Goal: Information Seeking & Learning: Learn about a topic

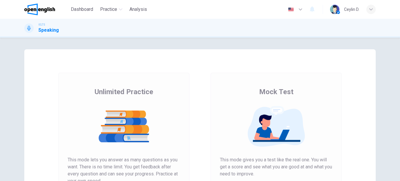
scroll to position [59, 0]
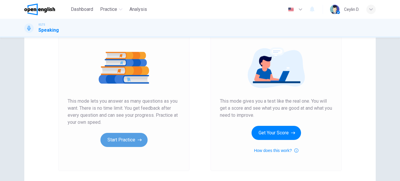
click at [134, 139] on button "Start Practice" at bounding box center [124, 140] width 47 height 14
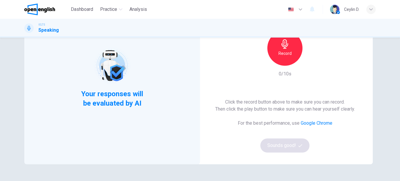
scroll to position [29, 0]
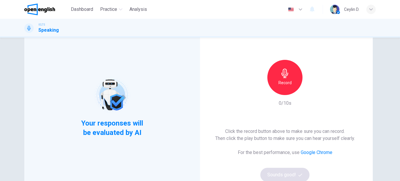
drag, startPoint x: 239, startPoint y: 133, endPoint x: 315, endPoint y: 136, distance: 76.3
click at [315, 136] on h6 "Click the record button above to make sure you can record. Then click the play …" at bounding box center [285, 135] width 140 height 14
click at [286, 75] on icon "button" at bounding box center [285, 73] width 7 height 9
click at [311, 90] on icon "button" at bounding box center [312, 91] width 3 height 4
drag, startPoint x: 239, startPoint y: 135, endPoint x: 294, endPoint y: 142, distance: 56.2
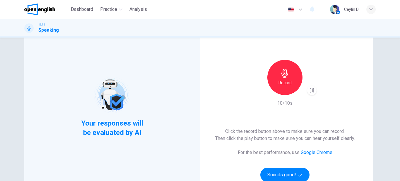
click at [294, 142] on div "Click the record button above to make sure you can record. Then click the play …" at bounding box center [285, 155] width 140 height 54
click at [274, 173] on button "Sounds good!" at bounding box center [285, 175] width 49 height 14
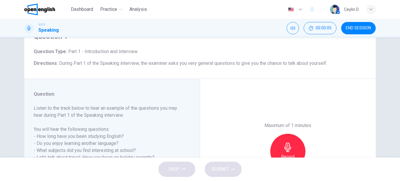
drag, startPoint x: 71, startPoint y: 66, endPoint x: 123, endPoint y: 79, distance: 54.0
click at [118, 73] on div "Question 1 Question Type : Part 1 - Introduction and Interview Directions : Dur…" at bounding box center [200, 49] width 352 height 59
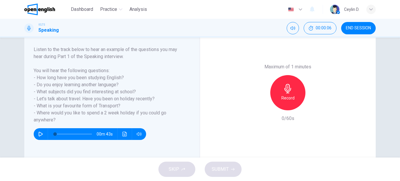
click at [38, 133] on icon "button" at bounding box center [40, 134] width 5 height 5
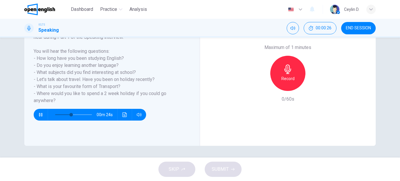
scroll to position [78, 0]
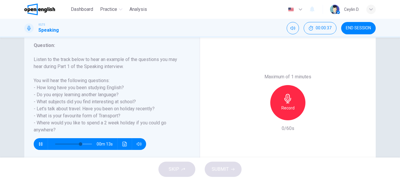
click at [38, 145] on icon "button" at bounding box center [40, 144] width 5 height 5
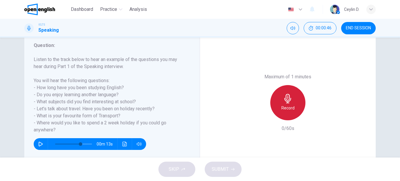
click at [284, 102] on icon "button" at bounding box center [288, 98] width 9 height 9
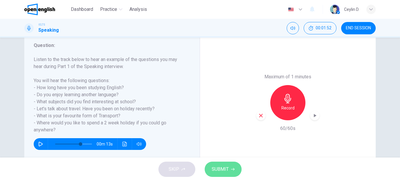
click at [228, 167] on span "SUBMIT" at bounding box center [220, 169] width 17 height 8
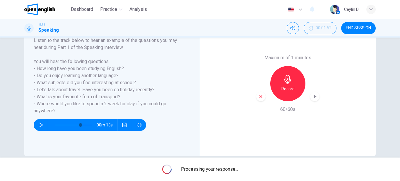
scroll to position [107, 0]
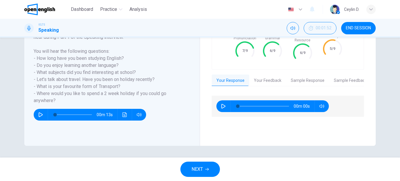
type input "*"
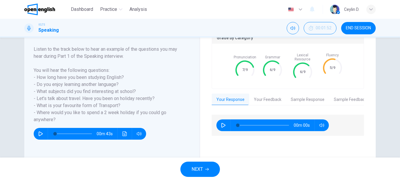
scroll to position [78, 0]
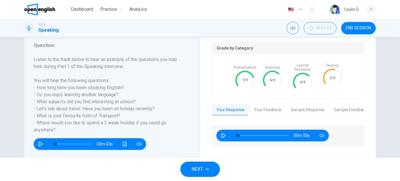
drag, startPoint x: 241, startPoint y: 79, endPoint x: 288, endPoint y: 79, distance: 46.3
click at [288, 79] on div "Pronunciation 7/9 Grammar 6/9 Lexical Resource 6/9 Fluency 5/9" at bounding box center [288, 76] width 152 height 45
drag, startPoint x: 270, startPoint y: 78, endPoint x: 302, endPoint y: 78, distance: 32.5
click at [302, 78] on div "Pronunciation 7/9 Grammar 6/9 Lexical Resource 6/9 Fluency 5/9" at bounding box center [288, 76] width 152 height 45
drag, startPoint x: 302, startPoint y: 78, endPoint x: 327, endPoint y: 78, distance: 25.2
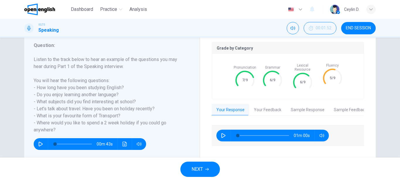
click at [327, 78] on div "Lexical Resource 6/9 Fluency 5/9" at bounding box center [316, 76] width 53 height 26
click at [264, 107] on button "Your Feedback" at bounding box center [268, 110] width 37 height 12
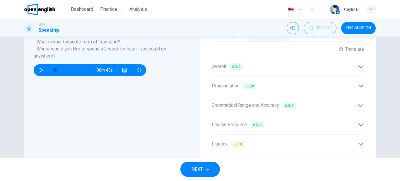
scroll to position [166, 0]
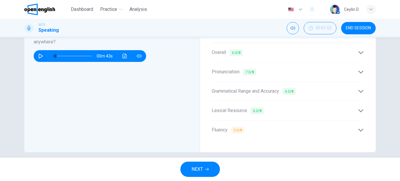
click at [286, 126] on div "Fluency 5.0 / 9" at bounding box center [285, 129] width 146 height 7
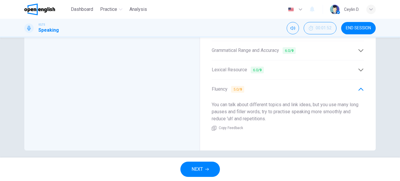
scroll to position [207, 0]
drag, startPoint x: 229, startPoint y: 101, endPoint x: 256, endPoint y: 101, distance: 26.7
click at [256, 101] on span "You can talk about different topics and link ideas, but you use many long pause…" at bounding box center [285, 111] width 147 height 20
drag, startPoint x: 250, startPoint y: 102, endPoint x: 328, endPoint y: 102, distance: 78.0
click at [328, 102] on span "You can talk about different topics and link ideas, but you use many long pause…" at bounding box center [285, 111] width 147 height 20
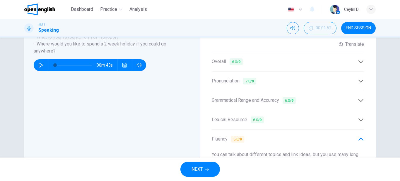
scroll to position [149, 0]
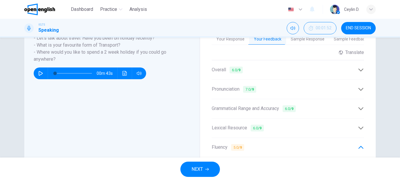
click at [361, 121] on div "Lexical Resource 6.0 / 9" at bounding box center [288, 128] width 152 height 14
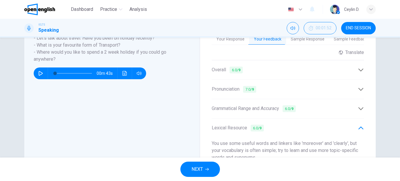
scroll to position [178, 0]
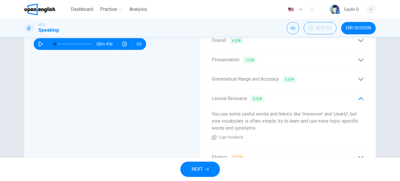
drag, startPoint x: 222, startPoint y: 109, endPoint x: 286, endPoint y: 110, distance: 64.8
click at [280, 111] on span "You use some useful words and linkers like 'moreover' and 'clearly', but your v…" at bounding box center [285, 121] width 147 height 20
drag, startPoint x: 298, startPoint y: 110, endPoint x: 323, endPoint y: 110, distance: 25.5
click at [317, 111] on span "You use some useful words and linkers like 'moreover' and 'clearly', but your v…" at bounding box center [285, 121] width 147 height 20
click at [361, 76] on icon at bounding box center [361, 79] width 6 height 6
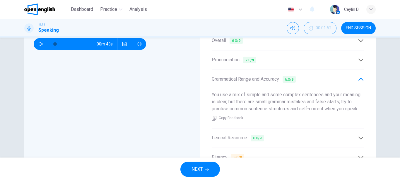
drag, startPoint x: 213, startPoint y: 93, endPoint x: 231, endPoint y: 91, distance: 17.4
click at [231, 92] on span "You use a mix of simple and some complex sentences and your meaning is clear, b…" at bounding box center [286, 102] width 149 height 20
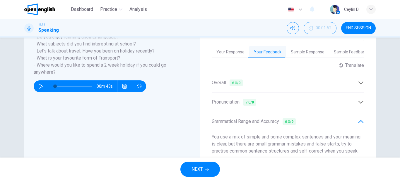
scroll to position [149, 0]
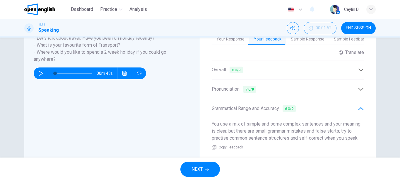
click at [358, 86] on icon at bounding box center [361, 89] width 6 height 6
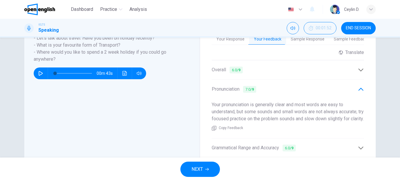
drag, startPoint x: 217, startPoint y: 106, endPoint x: 279, endPoint y: 105, distance: 62.2
click at [279, 105] on span "Your pronunciation is generally clear and most words are easy to understand, bu…" at bounding box center [288, 112] width 152 height 20
drag, startPoint x: 301, startPoint y: 111, endPoint x: 350, endPoint y: 111, distance: 48.4
click at [350, 111] on div "Your pronunciation is generally clear and most words are easy to understand, bu…" at bounding box center [288, 115] width 152 height 39
drag, startPoint x: 248, startPoint y: 107, endPoint x: 325, endPoint y: 105, distance: 77.1
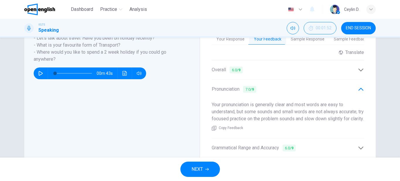
click at [322, 106] on span "Your pronunciation is generally clear and most words are easy to understand, bu…" at bounding box center [288, 112] width 152 height 20
click at [359, 75] on div "Overall 6.0 / 9 Overall you are at Band 6: you communicate well with generally …" at bounding box center [288, 69] width 152 height 19
click at [361, 68] on icon at bounding box center [361, 70] width 6 height 6
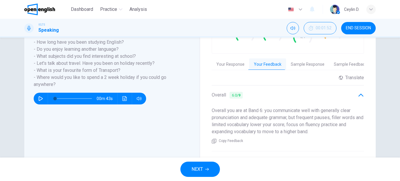
scroll to position [90, 0]
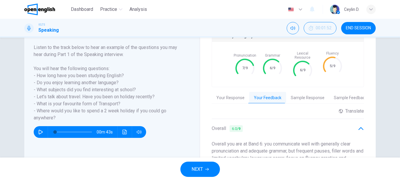
click at [301, 93] on button "Sample Response" at bounding box center [307, 98] width 43 height 12
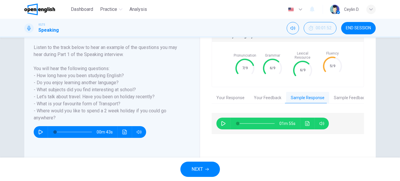
click at [221, 121] on icon "button" at bounding box center [223, 123] width 5 height 5
click at [223, 121] on icon "button" at bounding box center [223, 123] width 5 height 5
type input "**"
click at [236, 95] on button "Your Response" at bounding box center [231, 98] width 38 height 12
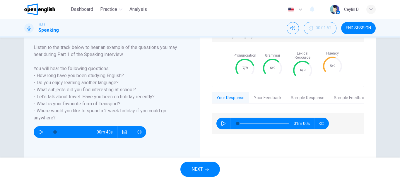
click at [220, 120] on button "button" at bounding box center [223, 124] width 9 height 12
click at [222, 121] on icon "button" at bounding box center [223, 123] width 5 height 5
type input "*"
click at [308, 94] on button "Sample Response" at bounding box center [307, 98] width 43 height 12
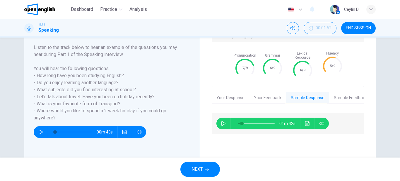
click at [224, 121] on icon "button" at bounding box center [223, 123] width 5 height 5
click at [308, 121] on icon "Click to see the audio transcription" at bounding box center [308, 123] width 5 height 5
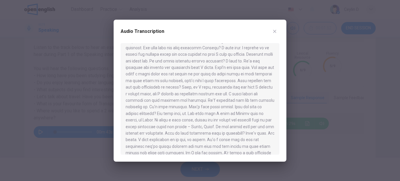
scroll to position [0, 0]
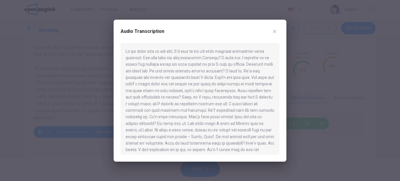
drag, startPoint x: 169, startPoint y: 74, endPoint x: 197, endPoint y: 80, distance: 28.8
click at [195, 80] on div at bounding box center [200, 98] width 159 height 111
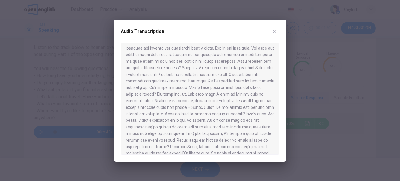
scroll to position [49, 0]
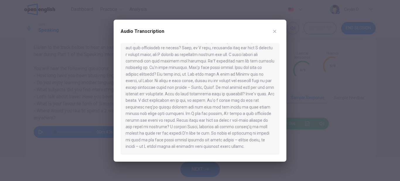
drag, startPoint x: 152, startPoint y: 138, endPoint x: 220, endPoint y: 139, distance: 67.7
click at [220, 139] on div at bounding box center [200, 98] width 159 height 111
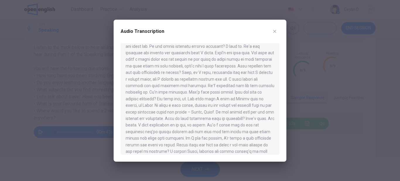
scroll to position [0, 0]
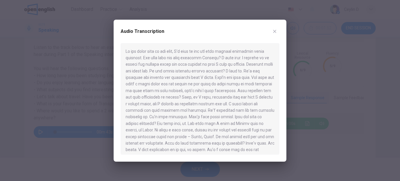
type input "*"
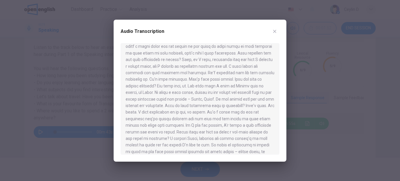
scroll to position [49, 0]
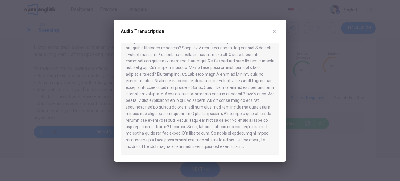
click at [275, 30] on icon "button" at bounding box center [275, 31] width 5 height 5
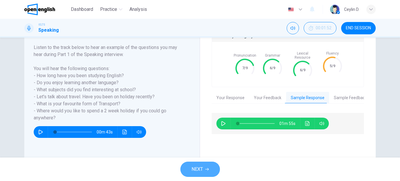
click at [199, 168] on span "NEXT" at bounding box center [197, 169] width 11 height 8
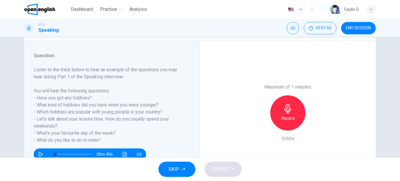
scroll to position [78, 0]
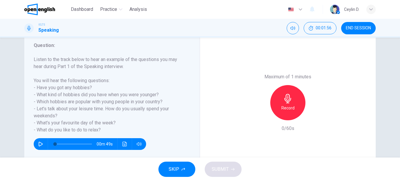
click at [39, 142] on icon "button" at bounding box center [41, 144] width 4 height 5
click at [40, 140] on button "button" at bounding box center [40, 144] width 9 height 12
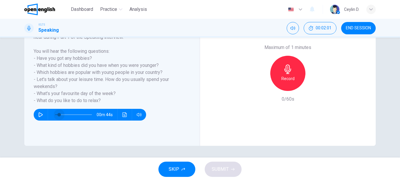
type input "*"
drag, startPoint x: 58, startPoint y: 114, endPoint x: 33, endPoint y: 114, distance: 24.9
click at [34, 114] on div "00m 49s" at bounding box center [90, 115] width 113 height 12
drag, startPoint x: 40, startPoint y: 60, endPoint x: 85, endPoint y: 59, distance: 44.6
click at [85, 59] on h6 "Listen to the track below to hear an example of the questions you may hear duri…" at bounding box center [109, 65] width 150 height 77
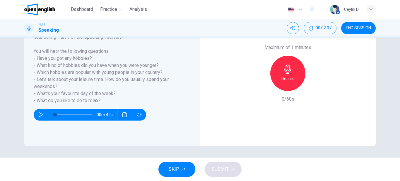
drag, startPoint x: 41, startPoint y: 66, endPoint x: 105, endPoint y: 64, distance: 63.9
click at [105, 64] on h6 "Listen to the track below to hear an example of the questions you may hear duri…" at bounding box center [109, 65] width 150 height 77
drag, startPoint x: 106, startPoint y: 66, endPoint x: 153, endPoint y: 65, distance: 46.9
click at [153, 65] on h6 "Listen to the track below to hear an example of the questions you may hear duri…" at bounding box center [109, 65] width 150 height 77
drag, startPoint x: 47, startPoint y: 72, endPoint x: 78, endPoint y: 73, distance: 31.7
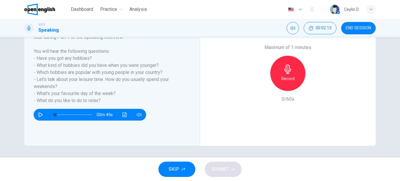
click at [78, 73] on h6 "Listen to the track below to hear an example of the questions you may hear duri…" at bounding box center [109, 65] width 150 height 77
drag, startPoint x: 72, startPoint y: 55, endPoint x: 86, endPoint y: 64, distance: 16.1
click at [84, 63] on h6 "Listen to the track below to hear an example of the questions you may hear duri…" at bounding box center [109, 65] width 150 height 77
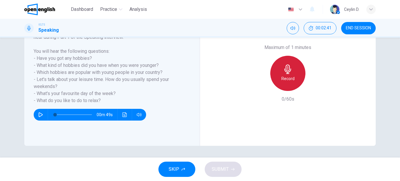
click at [288, 76] on h6 "Record" at bounding box center [288, 78] width 13 height 7
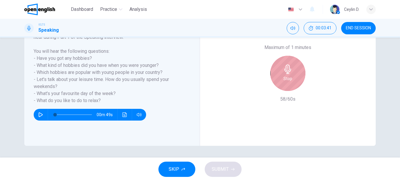
click at [288, 76] on h6 "Stop" at bounding box center [288, 78] width 9 height 7
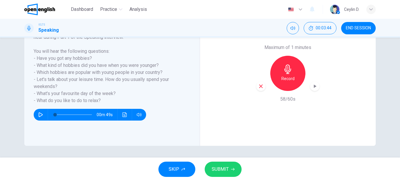
click at [228, 175] on button "SUBMIT" at bounding box center [223, 169] width 37 height 15
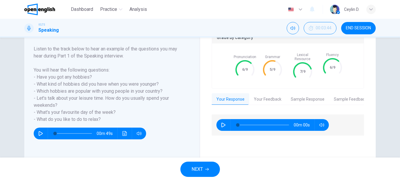
scroll to position [78, 0]
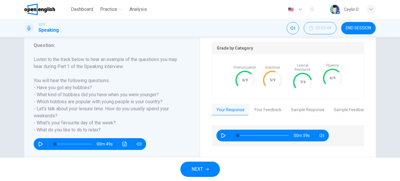
click at [223, 133] on icon "button" at bounding box center [223, 135] width 5 height 5
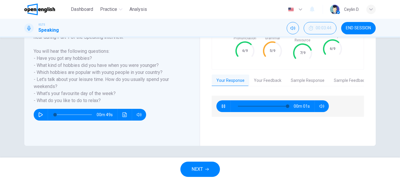
type input "**"
click at [271, 78] on button "Your Feedback" at bounding box center [268, 80] width 37 height 12
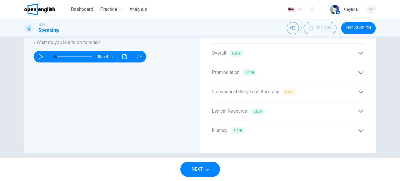
scroll to position [166, 0]
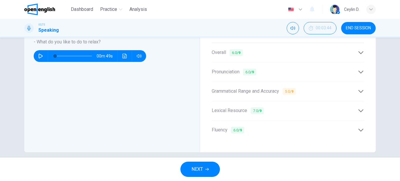
click at [269, 93] on div "Grammatical Range and Accuracy 5.0 / 9" at bounding box center [288, 91] width 152 height 14
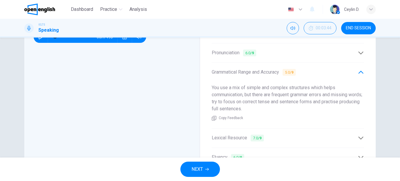
scroll to position [195, 0]
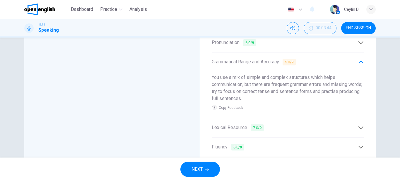
drag, startPoint x: 226, startPoint y: 75, endPoint x: 309, endPoint y: 76, distance: 83.0
click at [292, 76] on div "You use a mix of simple and complex structures which helps communication, but t…" at bounding box center [288, 92] width 152 height 46
drag, startPoint x: 225, startPoint y: 82, endPoint x: 274, endPoint y: 82, distance: 49.8
click at [274, 82] on span "You use a mix of simple and complex structures which helps communication, but t…" at bounding box center [287, 87] width 151 height 27
click at [310, 58] on div "Grammatical Range and Accuracy 5.0 / 9" at bounding box center [285, 61] width 146 height 7
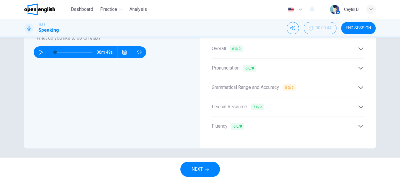
scroll to position [168, 0]
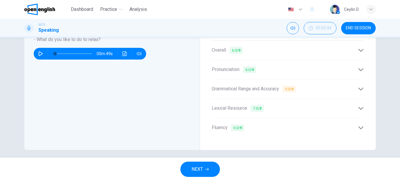
click at [281, 110] on div "Lexical Resource 7.0 / 9" at bounding box center [288, 108] width 152 height 14
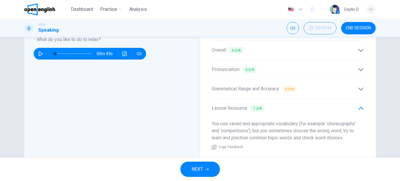
scroll to position [198, 0]
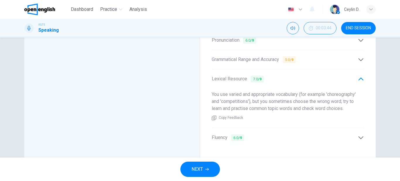
click at [293, 78] on div "Lexical Resource 7.0 / 9" at bounding box center [285, 78] width 146 height 7
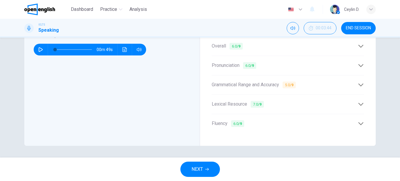
scroll to position [168, 0]
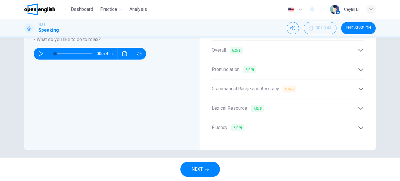
click at [281, 124] on div "Fluency 6.0 / 9" at bounding box center [285, 127] width 146 height 7
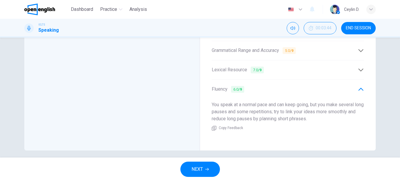
scroll to position [207, 0]
drag, startPoint x: 222, startPoint y: 101, endPoint x: 274, endPoint y: 101, distance: 52.2
click at [274, 101] on span "You speak at a normal pace and can keep going, but you make several long pauses…" at bounding box center [288, 111] width 152 height 20
click at [308, 85] on div "Fluency 6.0 / 9" at bounding box center [285, 88] width 146 height 7
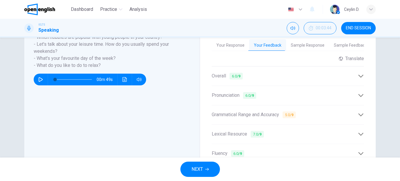
scroll to position [139, 0]
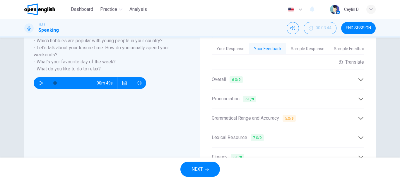
click at [273, 76] on div "Overall 6.0 / 9" at bounding box center [285, 79] width 146 height 7
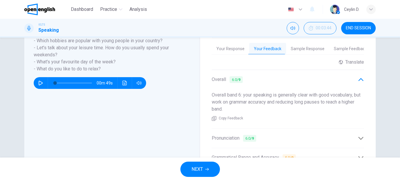
click at [278, 131] on div "Pronunciation 6.0 / 9" at bounding box center [288, 138] width 152 height 14
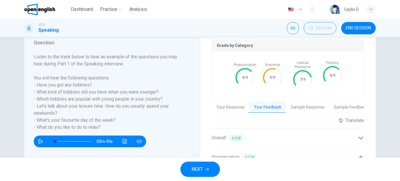
scroll to position [80, 0]
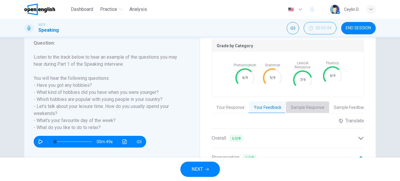
click at [305, 103] on button "Sample Response" at bounding box center [307, 107] width 43 height 12
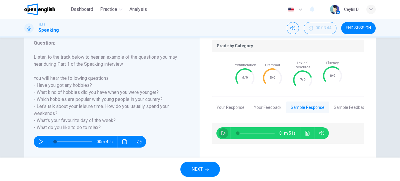
click at [221, 131] on icon "button" at bounding box center [223, 133] width 5 height 5
click at [307, 131] on icon "Click to see the audio transcription" at bounding box center [308, 133] width 5 height 5
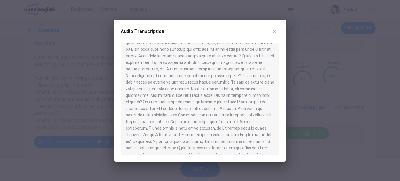
scroll to position [29, 0]
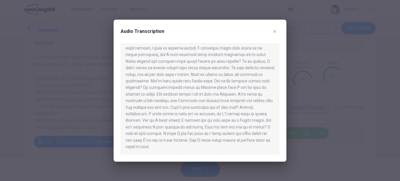
drag, startPoint x: 139, startPoint y: 68, endPoint x: 181, endPoint y: 68, distance: 42.2
click at [181, 68] on div at bounding box center [200, 98] width 159 height 111
drag, startPoint x: 133, startPoint y: 74, endPoint x: 163, endPoint y: 72, distance: 29.4
click at [163, 72] on div at bounding box center [200, 98] width 159 height 111
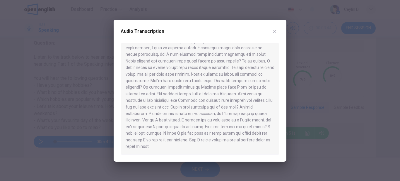
drag, startPoint x: 171, startPoint y: 87, endPoint x: 205, endPoint y: 87, distance: 34.3
click at [205, 87] on div at bounding box center [200, 98] width 159 height 111
drag, startPoint x: 130, startPoint y: 94, endPoint x: 168, endPoint y: 93, distance: 38.1
click at [168, 93] on div at bounding box center [200, 98] width 159 height 111
drag, startPoint x: 176, startPoint y: 94, endPoint x: 208, endPoint y: 94, distance: 32.3
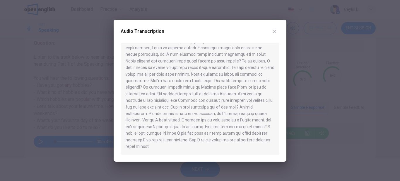
click at [206, 94] on div at bounding box center [200, 98] width 159 height 111
drag, startPoint x: 166, startPoint y: 140, endPoint x: 195, endPoint y: 141, distance: 29.1
click at [195, 141] on div at bounding box center [200, 98] width 159 height 111
click at [276, 31] on icon "button" at bounding box center [275, 31] width 5 height 5
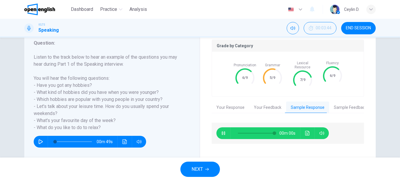
type input "*"
click at [354, 101] on button "Sample Feedback" at bounding box center [351, 107] width 43 height 12
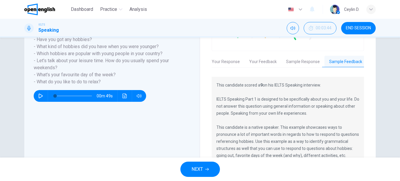
scroll to position [152, 0]
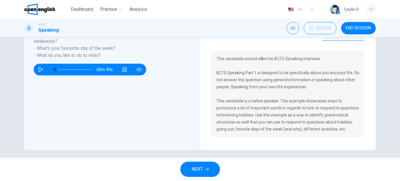
drag, startPoint x: 254, startPoint y: 55, endPoint x: 291, endPoint y: 53, distance: 36.4
click at [291, 55] on p "This candidate scored a 9 on his IELTS Speaking interview. IELTS Speaking Part …" at bounding box center [288, 93] width 143 height 77
drag, startPoint x: 232, startPoint y: 69, endPoint x: 303, endPoint y: 68, distance: 70.1
click at [292, 68] on p "This candidate scored a 9 on his IELTS Speaking interview. IELTS Speaking Part …" at bounding box center [288, 93] width 143 height 77
drag, startPoint x: 227, startPoint y: 76, endPoint x: 239, endPoint y: 74, distance: 12.2
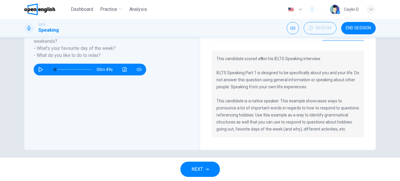
click at [239, 74] on p "This candidate scored a 9 on his IELTS Speaking interview. IELTS Speaking Part …" at bounding box center [288, 93] width 143 height 77
click at [202, 165] on button "NEXT" at bounding box center [201, 169] width 40 height 15
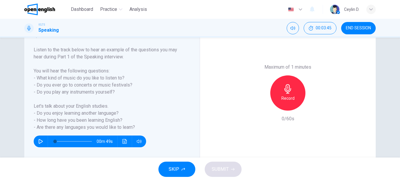
scroll to position [88, 0]
drag, startPoint x: 32, startPoint y: 68, endPoint x: 62, endPoint y: 67, distance: 29.6
click at [62, 67] on div "Question : Listen to the track below to hear an example of the questions you ma…" at bounding box center [112, 92] width 176 height 145
drag, startPoint x: 38, startPoint y: 77, endPoint x: 79, endPoint y: 77, distance: 41.0
click at [78, 77] on h6 "Listen to the track below to hear an example of the questions you may hear duri…" at bounding box center [109, 88] width 150 height 84
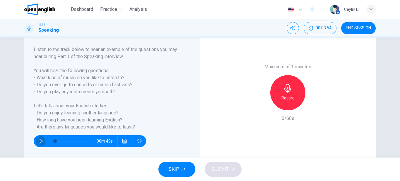
click at [39, 140] on icon "button" at bounding box center [41, 141] width 4 height 5
click at [123, 139] on icon "Click to see the audio transcription" at bounding box center [125, 141] width 4 height 5
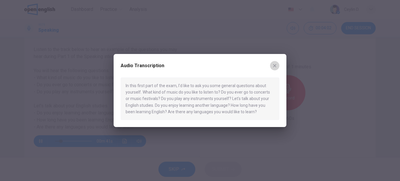
click at [274, 67] on icon "button" at bounding box center [275, 65] width 5 height 5
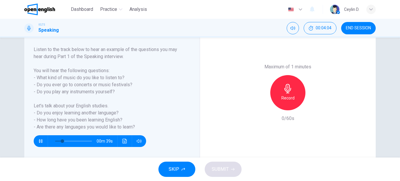
click at [38, 141] on icon "button" at bounding box center [40, 141] width 5 height 5
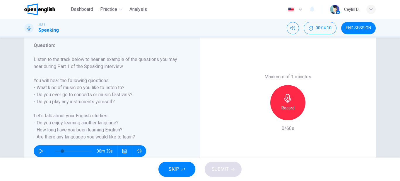
scroll to position [107, 0]
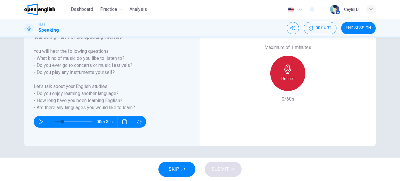
click at [276, 64] on div "Record" at bounding box center [288, 73] width 35 height 35
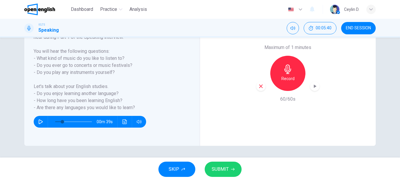
click at [226, 172] on span "SUBMIT" at bounding box center [220, 169] width 17 height 8
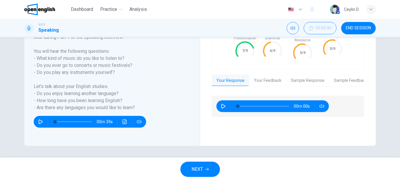
type input "*"
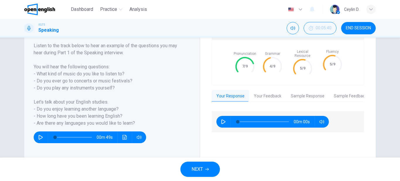
scroll to position [78, 0]
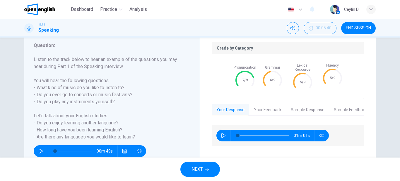
click at [224, 133] on icon "button" at bounding box center [223, 135] width 5 height 5
click at [221, 133] on icon "button" at bounding box center [223, 135] width 5 height 5
type input "*"
click at [273, 104] on button "Your Feedback" at bounding box center [268, 110] width 37 height 12
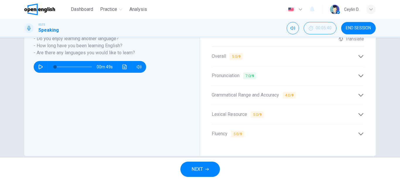
scroll to position [166, 0]
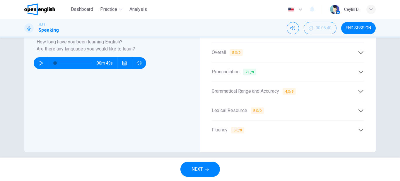
click at [267, 91] on div "Grammatical Range and Accuracy 4.0 / 9" at bounding box center [288, 91] width 152 height 14
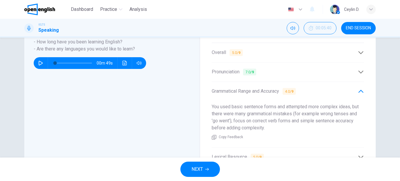
click at [267, 91] on div "Grammatical Range and Accuracy 4.0 / 9" at bounding box center [288, 91] width 152 height 14
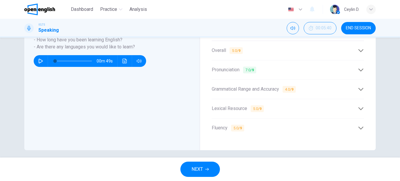
scroll to position [168, 0]
click at [265, 105] on div "Lexical Resource 5.0 / 9" at bounding box center [285, 108] width 146 height 7
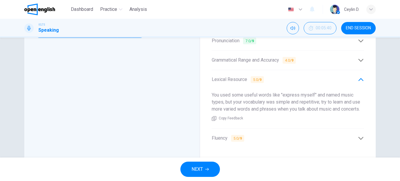
scroll to position [198, 0]
drag, startPoint x: 281, startPoint y: 89, endPoint x: 330, endPoint y: 92, distance: 49.9
click at [330, 92] on span "You used some useful words like "express myself" and named music types, but you…" at bounding box center [286, 101] width 149 height 20
drag, startPoint x: 235, startPoint y: 92, endPoint x: 297, endPoint y: 92, distance: 62.4
click at [297, 92] on span "You used some useful words like "express myself" and named music types, but you…" at bounding box center [286, 101] width 149 height 20
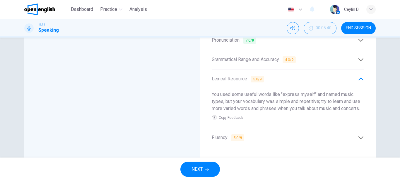
click at [293, 135] on div "Fluency 5.0 / 9" at bounding box center [285, 137] width 146 height 7
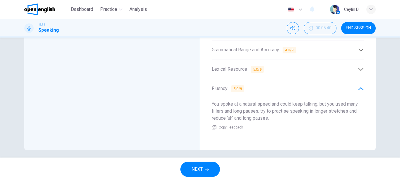
scroll to position [61, 0]
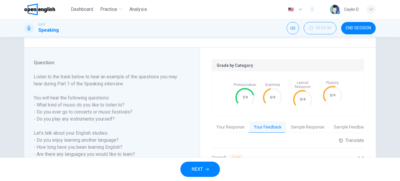
click at [312, 125] on button "Sample Response" at bounding box center [307, 127] width 43 height 12
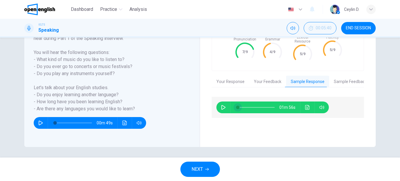
scroll to position [107, 0]
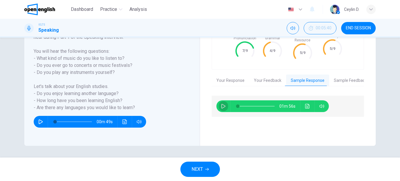
click at [221, 104] on icon "button" at bounding box center [223, 106] width 5 height 5
click at [306, 104] on button "Click to see the audio transcription" at bounding box center [307, 106] width 9 height 12
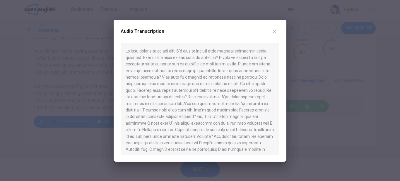
scroll to position [0, 0]
drag, startPoint x: 146, startPoint y: 66, endPoint x: 185, endPoint y: 66, distance: 39.3
click at [182, 66] on div at bounding box center [200, 98] width 159 height 111
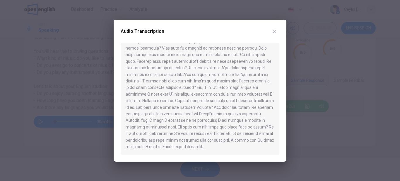
click at [277, 32] on icon "button" at bounding box center [275, 31] width 5 height 5
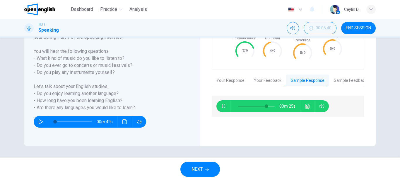
type input "**"
click at [352, 76] on button "Sample Feedback" at bounding box center [351, 80] width 43 height 12
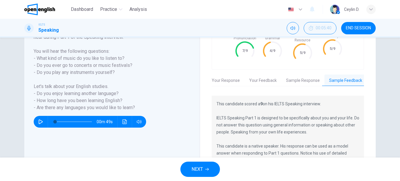
scroll to position [152, 0]
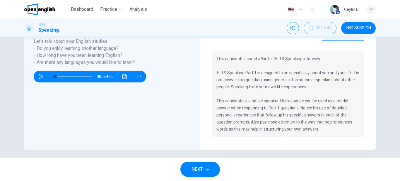
click at [200, 164] on button "NEXT" at bounding box center [201, 169] width 40 height 15
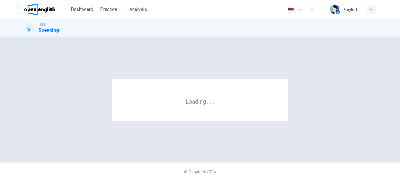
scroll to position [0, 0]
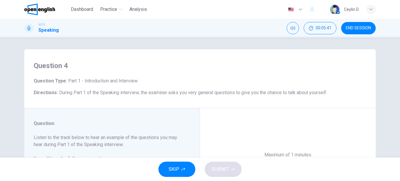
click at [369, 29] on span "END SESSION" at bounding box center [358, 28] width 25 height 5
